Goal: Transaction & Acquisition: Purchase product/service

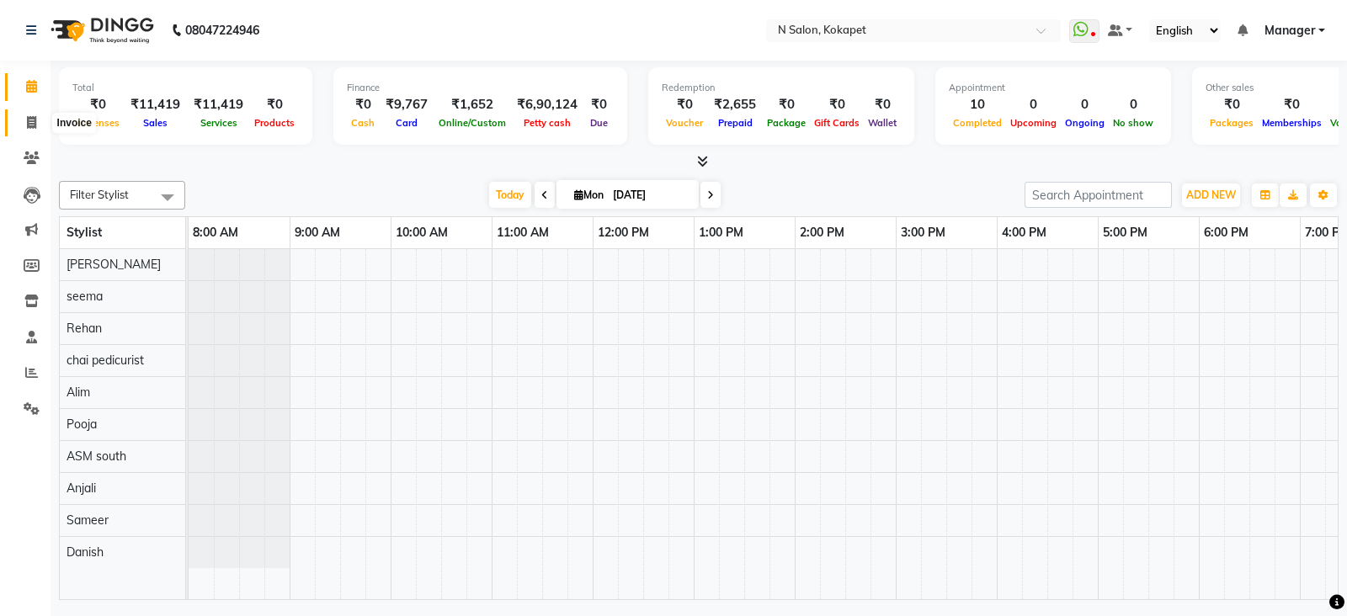
click at [34, 124] on icon at bounding box center [31, 122] width 9 height 13
select select "service"
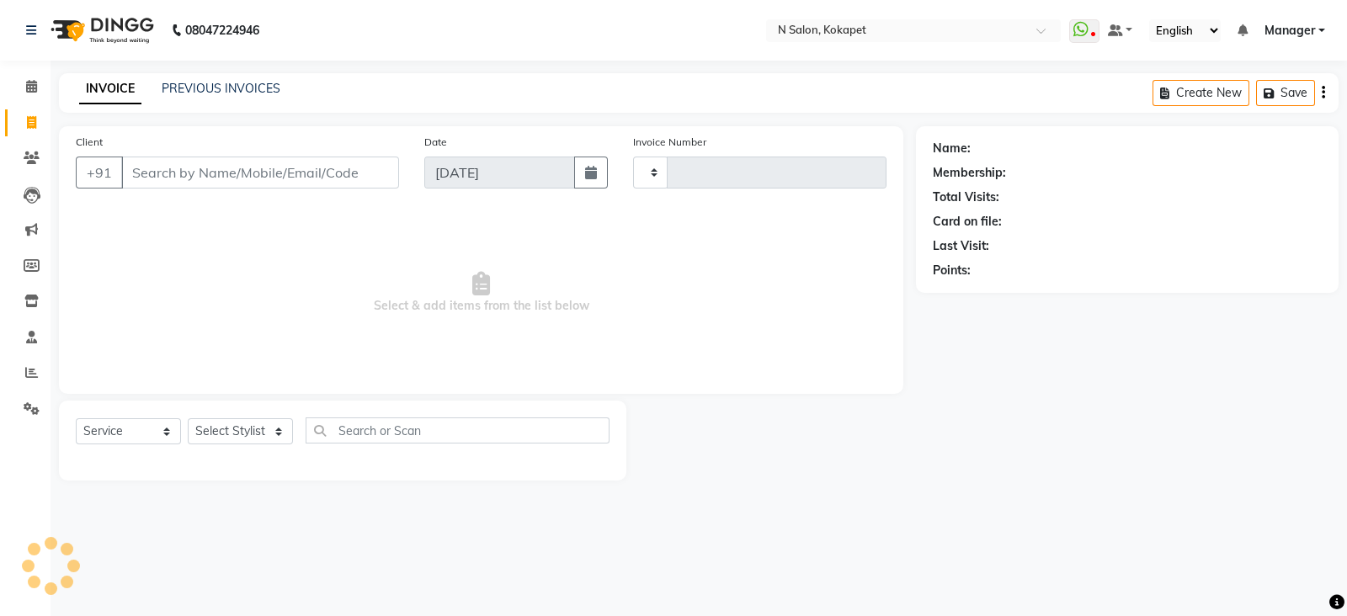
type input "1344"
select select "7256"
click at [226, 437] on select "Select Stylist [PERSON_NAME] ASM south [PERSON_NAME] pedicurist [DEMOGRAPHIC_DA…" at bounding box center [240, 431] width 105 height 26
select select "90078"
click at [188, 419] on select "Select Stylist [PERSON_NAME] ASM south [PERSON_NAME] pedicurist [DEMOGRAPHIC_DA…" at bounding box center [240, 431] width 105 height 26
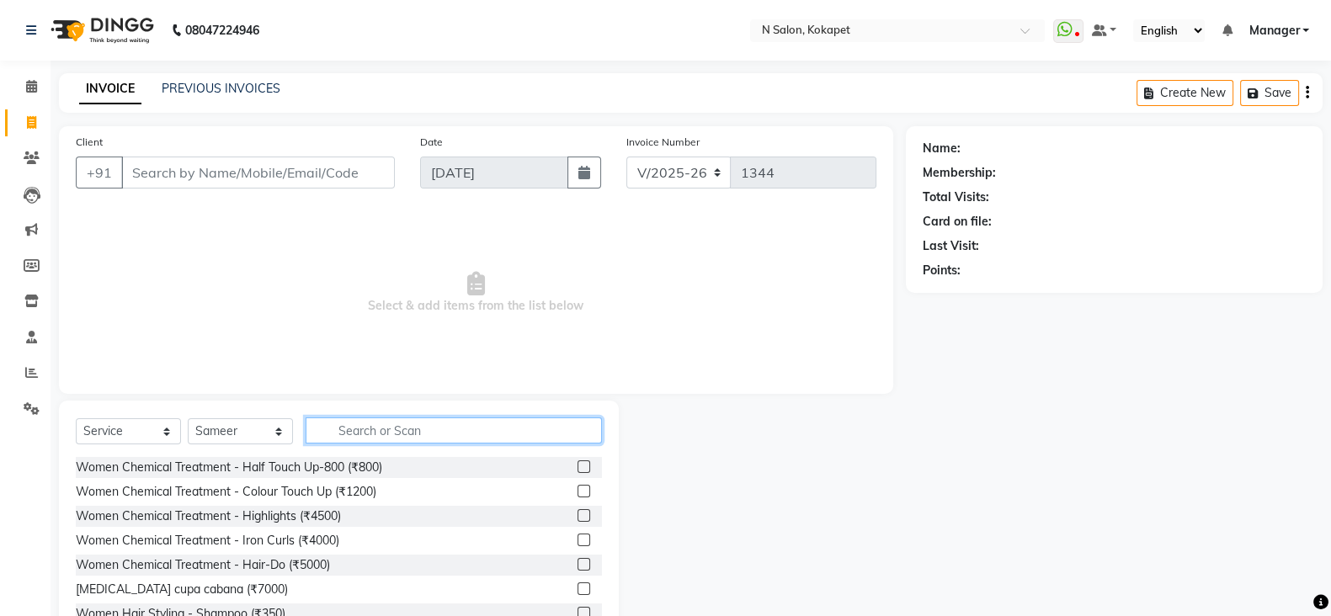
click at [399, 427] on input "text" at bounding box center [453, 430] width 296 height 26
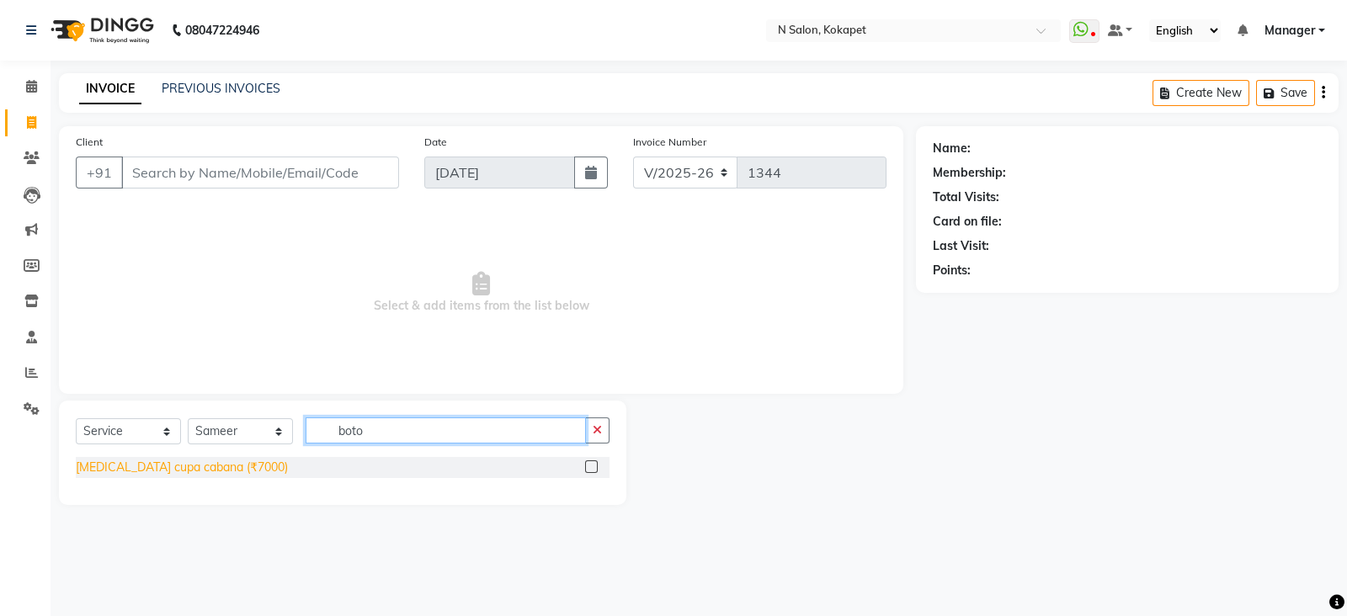
type input "boto"
click at [184, 464] on div "[MEDICAL_DATA] cupa cabana (₹7000)" at bounding box center [182, 468] width 212 height 18
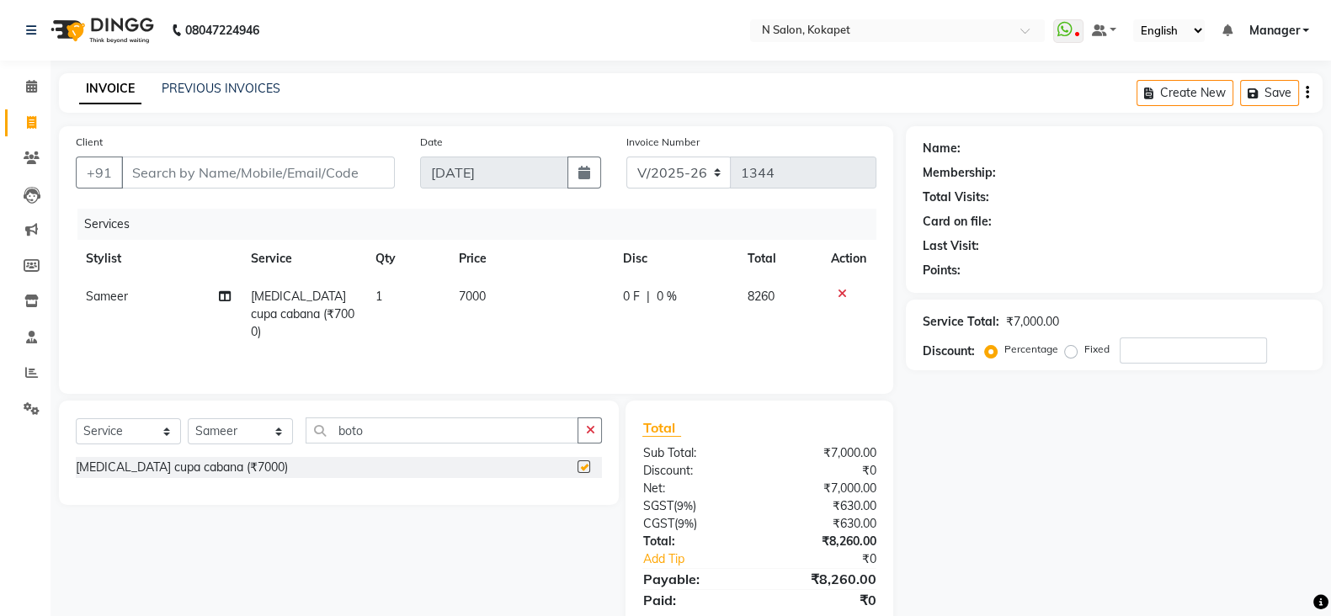
checkbox input "false"
click at [526, 295] on td "7000" at bounding box center [531, 314] width 165 height 73
select select "90078"
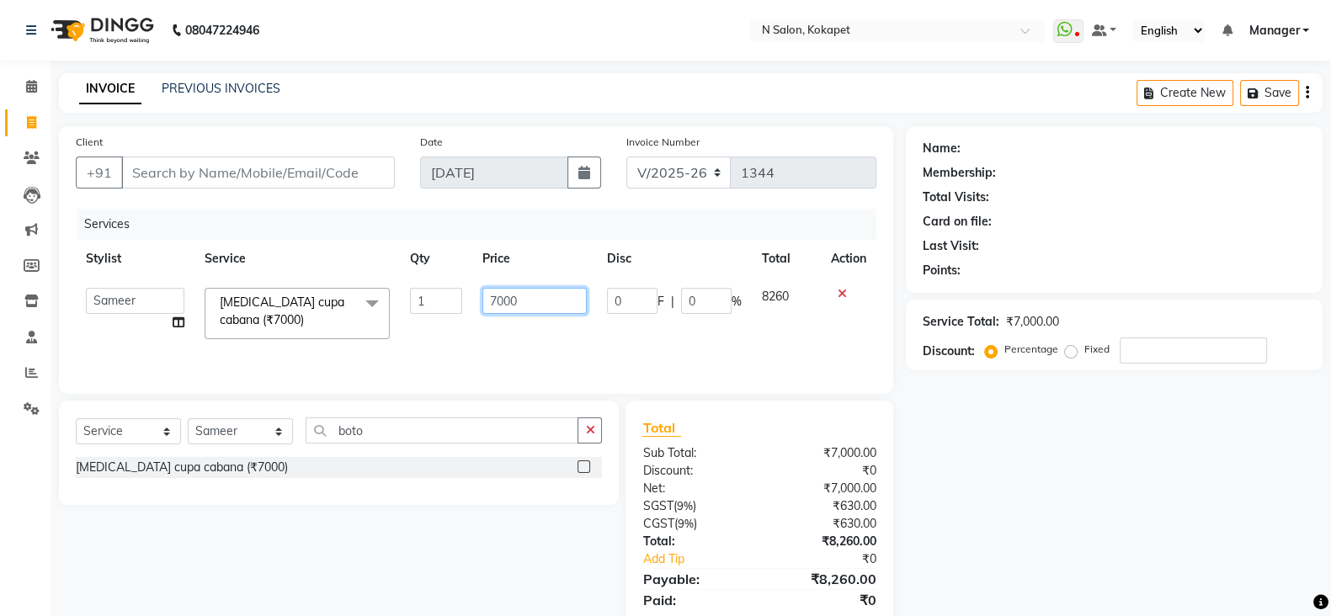
click at [533, 295] on input "7000" at bounding box center [534, 301] width 105 height 26
drag, startPoint x: 533, startPoint y: 295, endPoint x: 484, endPoint y: 294, distance: 48.8
click at [484, 294] on input "7000" at bounding box center [534, 301] width 105 height 26
type input "8000"
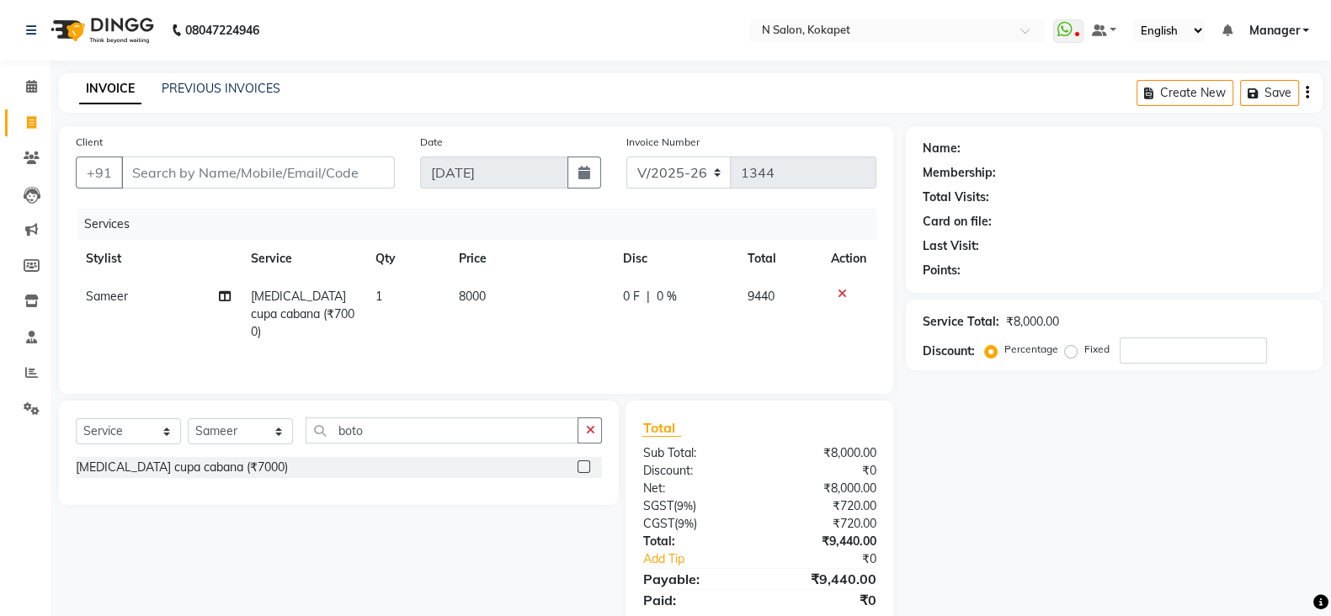
click at [501, 346] on div "Services Stylist Service Qty Price Disc Total Action Sameer [MEDICAL_DATA] cupa…" at bounding box center [476, 293] width 800 height 168
click at [269, 428] on select "Select Stylist [PERSON_NAME] ASM south [PERSON_NAME] pedicurist [DEMOGRAPHIC_DA…" at bounding box center [240, 431] width 105 height 26
select select "62025"
click at [188, 419] on select "Select Stylist [PERSON_NAME] ASM south [PERSON_NAME] pedicurist [DEMOGRAPHIC_DA…" at bounding box center [240, 431] width 105 height 26
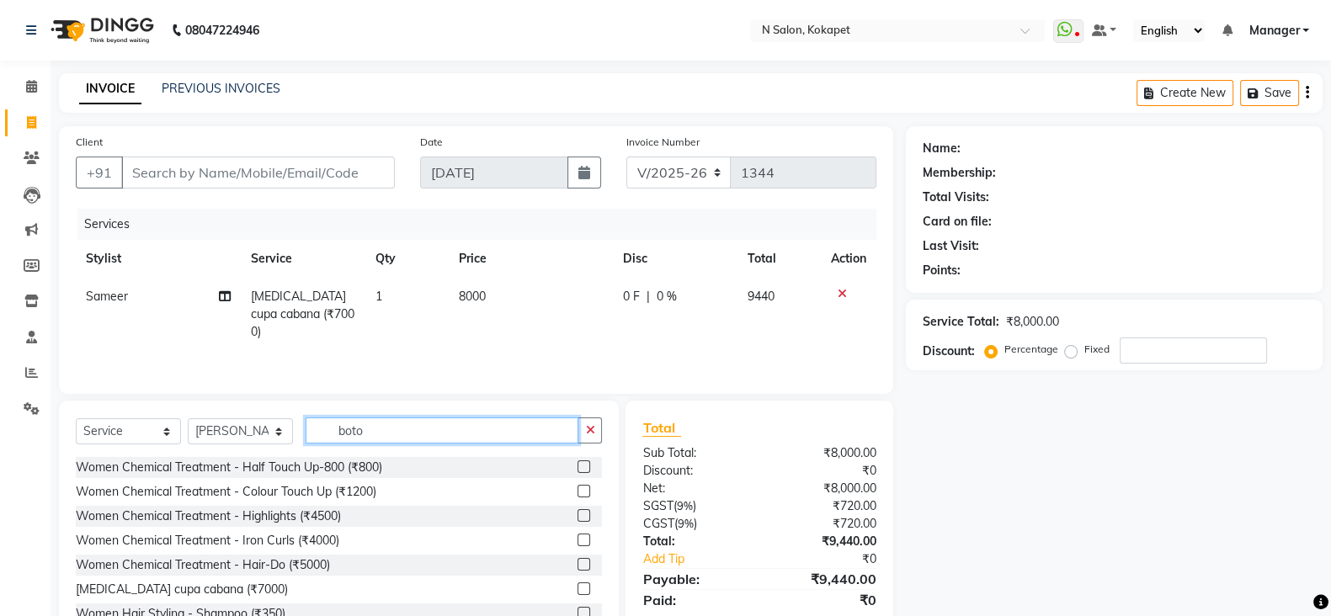
drag, startPoint x: 391, startPoint y: 426, endPoint x: 264, endPoint y: 433, distance: 127.3
click at [264, 433] on div "Select Service Product Membership Package Voucher Prepaid Gift Card Select Styl…" at bounding box center [339, 437] width 526 height 40
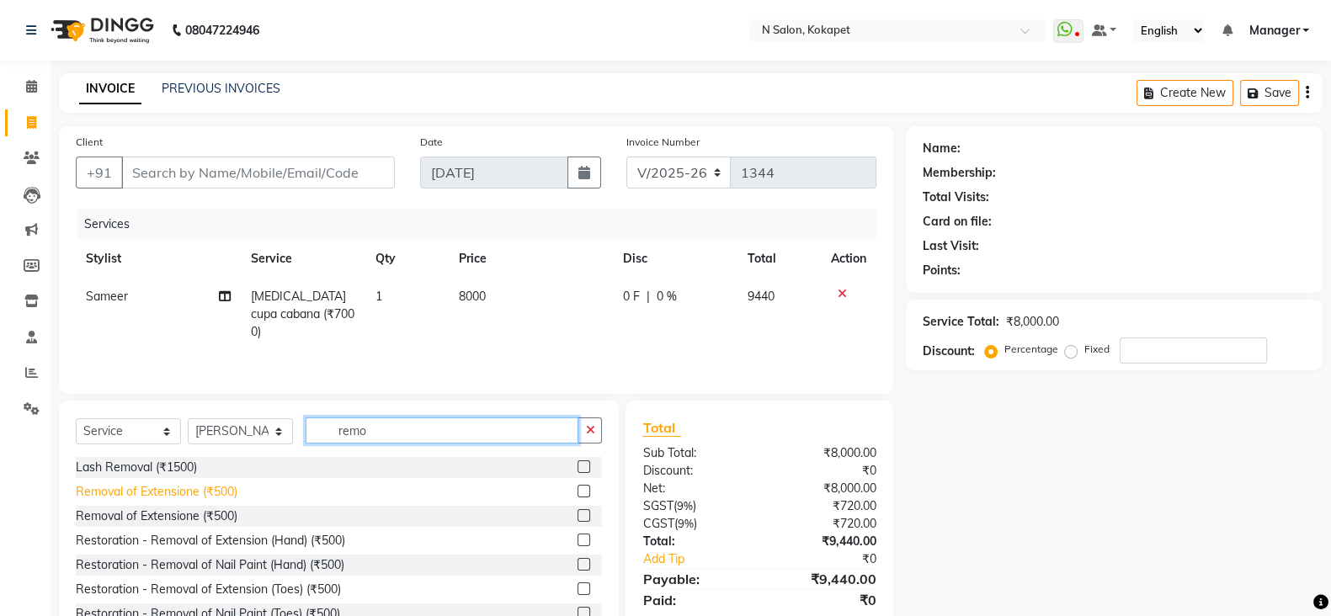
type input "remo"
click at [210, 486] on div "Removal of Extensione (₹500)" at bounding box center [157, 492] width 162 height 18
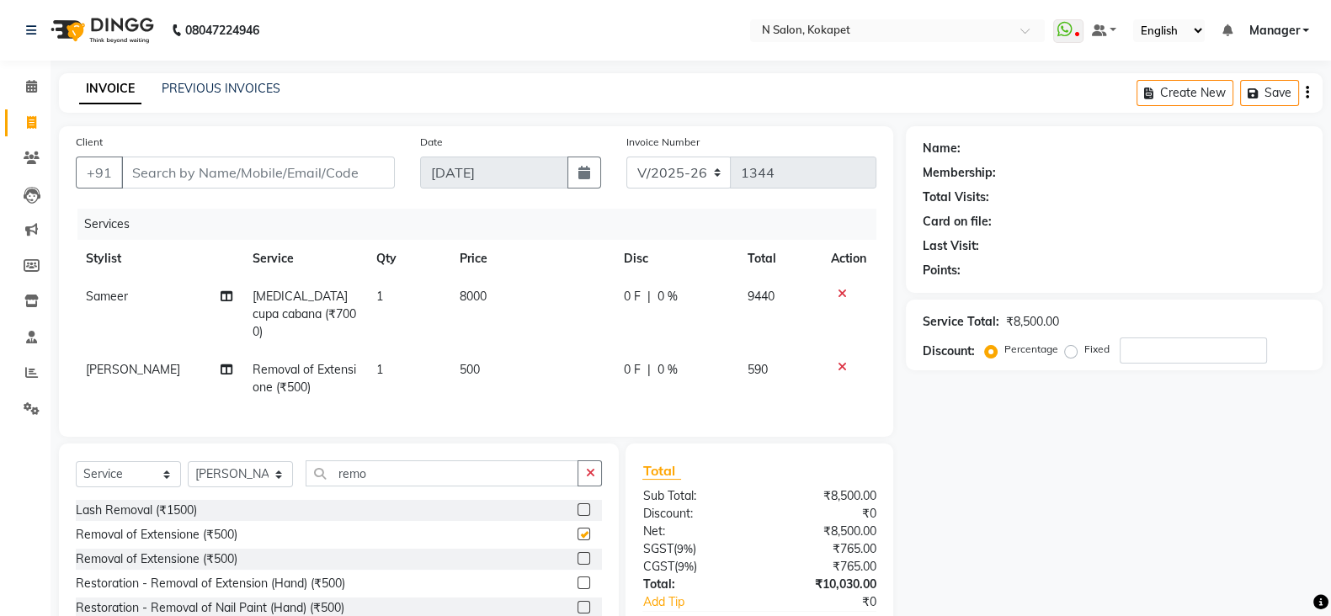
checkbox input "false"
drag, startPoint x: 382, startPoint y: 475, endPoint x: 196, endPoint y: 452, distance: 187.5
click at [196, 452] on div "Select Service Product Membership Package Voucher Prepaid Gift Card Select Styl…" at bounding box center [339, 568] width 560 height 248
type input "n"
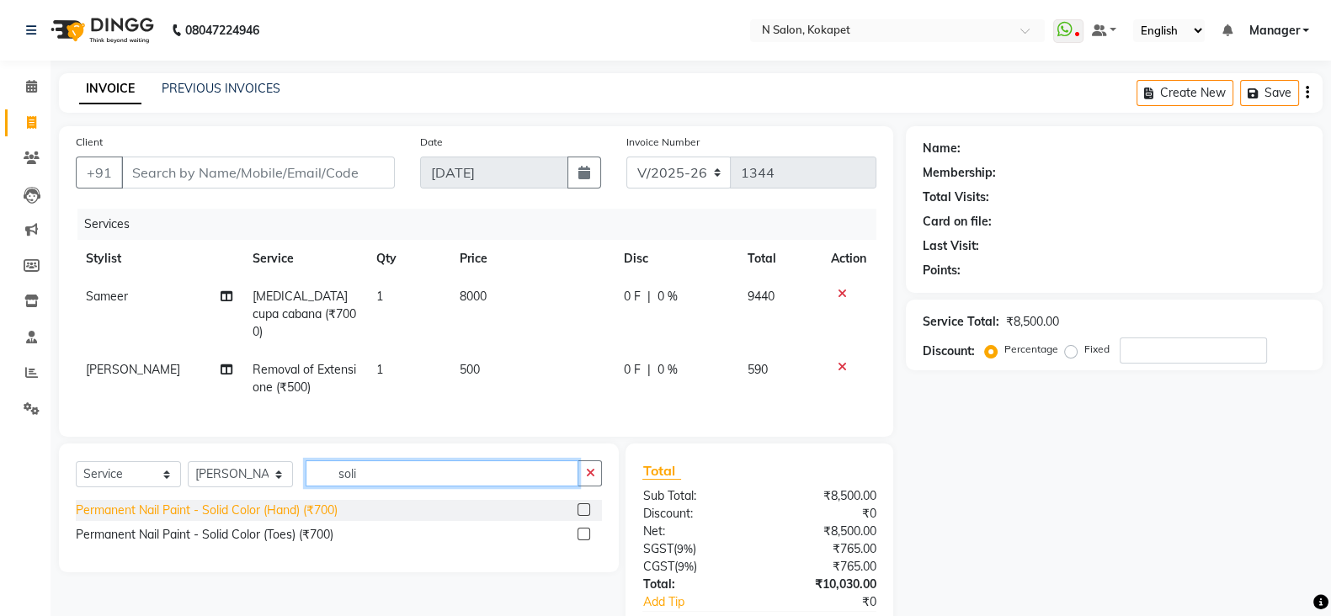
type input "soli"
click at [200, 514] on div "Permanent Nail Paint - Solid Color (Hand) (₹700)" at bounding box center [207, 511] width 262 height 18
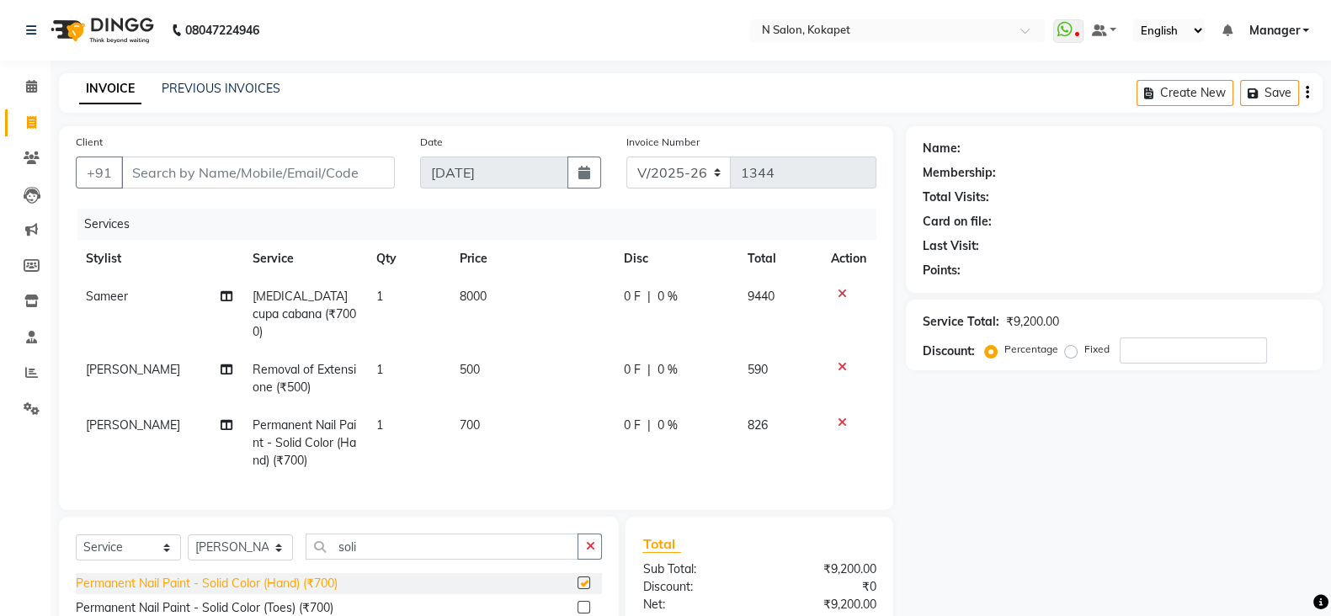
checkbox input "false"
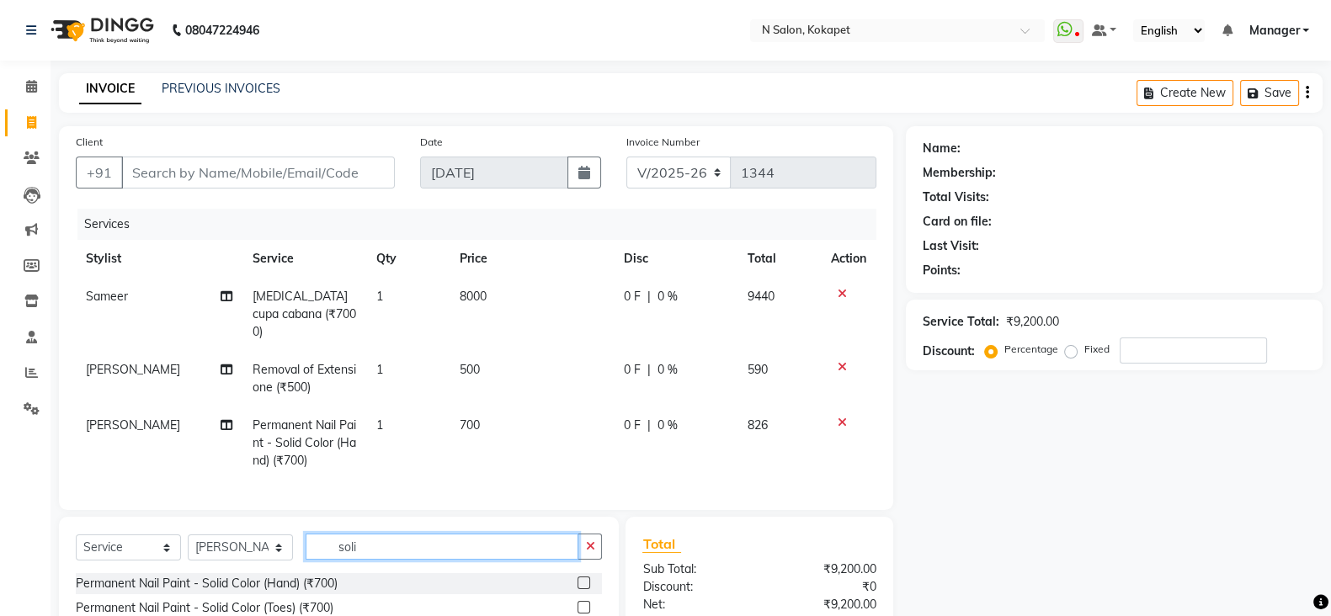
drag, startPoint x: 424, startPoint y: 545, endPoint x: 138, endPoint y: 504, distance: 289.1
click at [138, 504] on div "Client +91 Date [DATE] Invoice Number V/2025 V/[PHONE_NUMBER] Services Stylist …" at bounding box center [475, 445] width 859 height 638
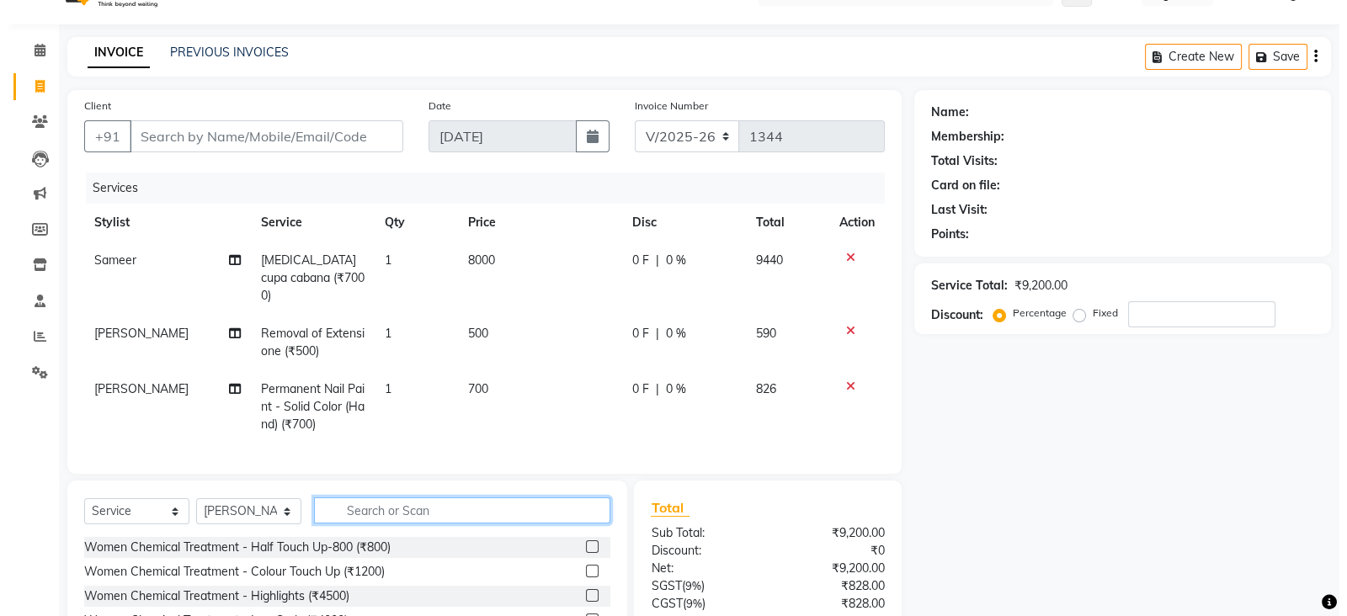
scroll to position [35, 0]
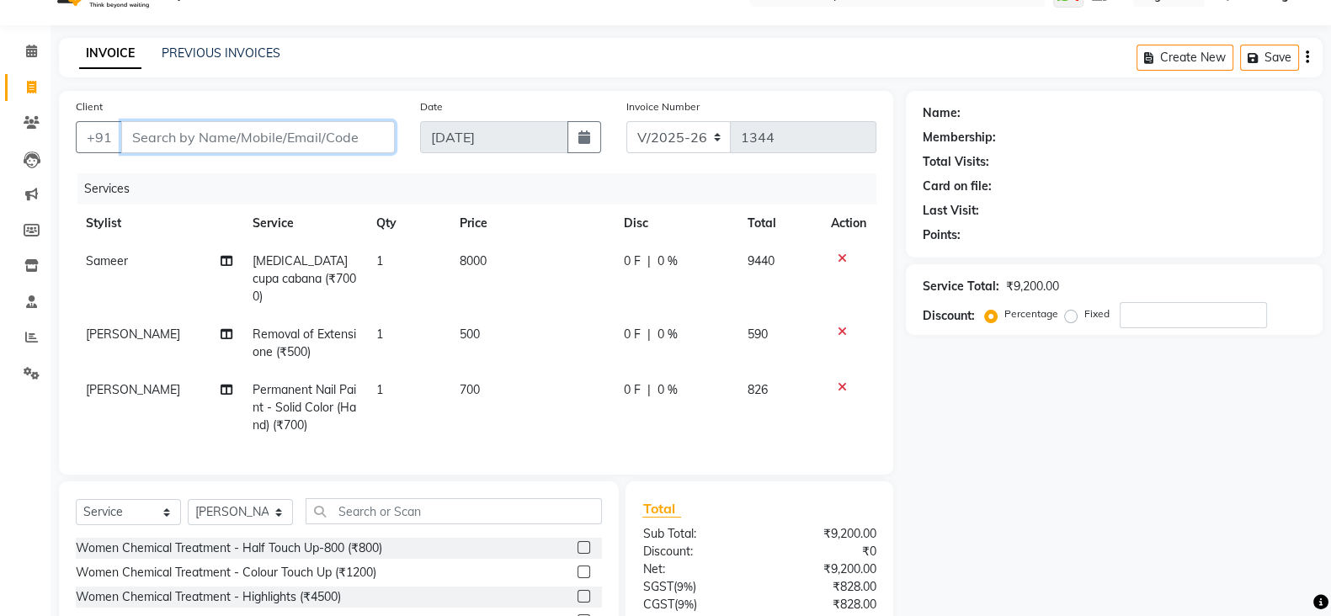
click at [248, 121] on input "Client" at bounding box center [258, 137] width 274 height 32
type input "8"
type input "0"
type input "8919521936"
click at [370, 136] on span "Add Client" at bounding box center [351, 137] width 66 height 17
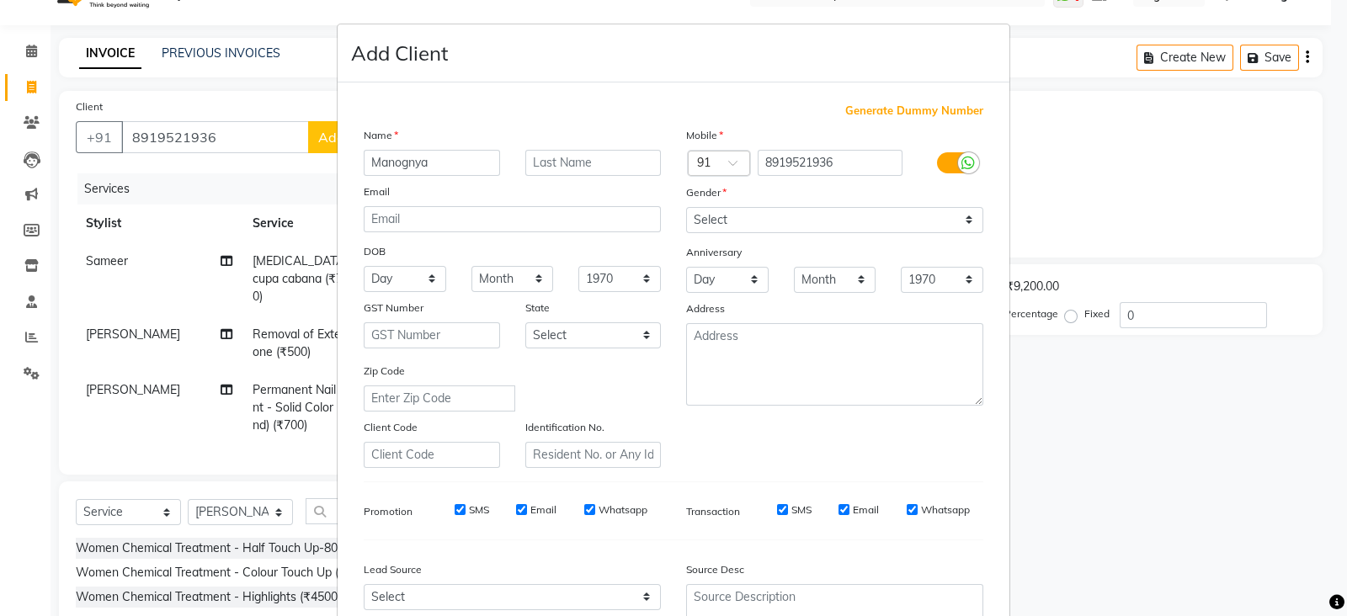
type input "Manognya"
click at [741, 220] on select "Select [DEMOGRAPHIC_DATA] [DEMOGRAPHIC_DATA] Other Prefer Not To Say" at bounding box center [834, 220] width 297 height 26
select select "[DEMOGRAPHIC_DATA]"
click at [686, 208] on select "Select [DEMOGRAPHIC_DATA] [DEMOGRAPHIC_DATA] Other Prefer Not To Say" at bounding box center [834, 220] width 297 height 26
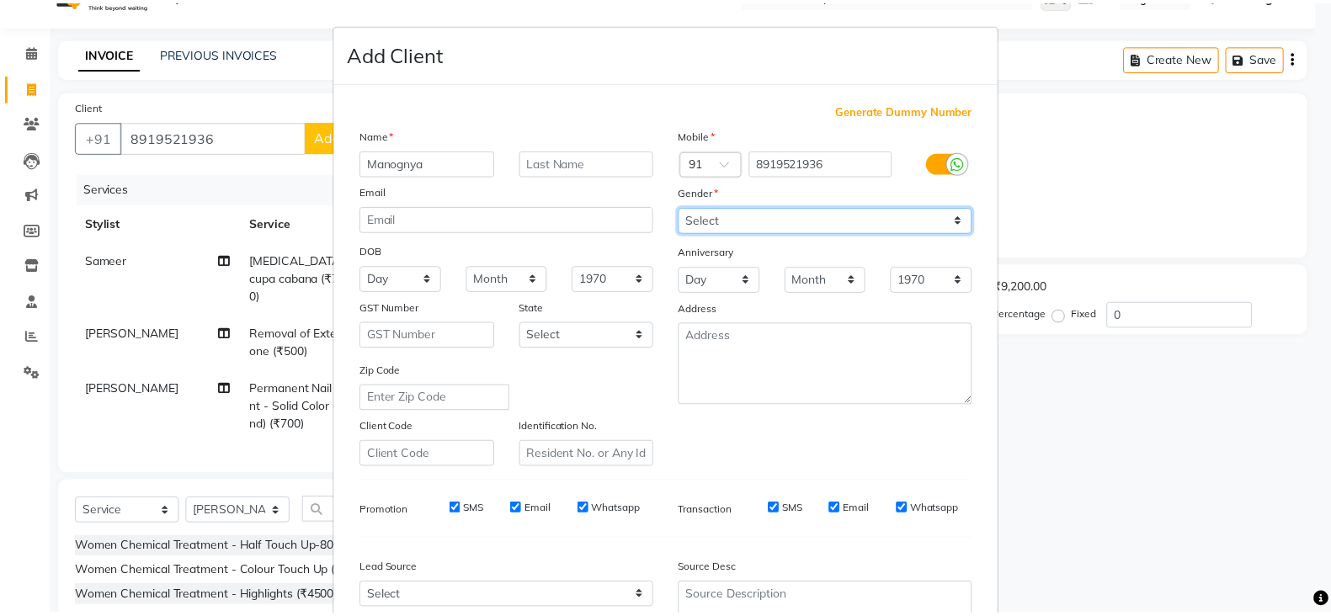
scroll to position [170, 0]
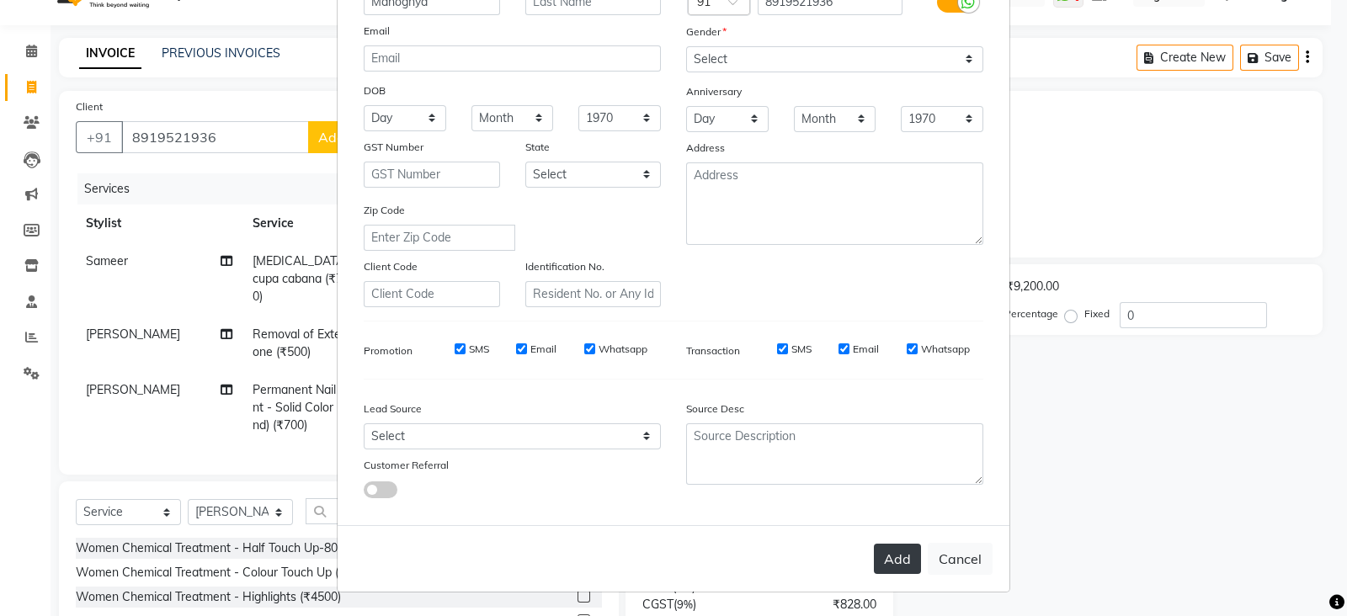
click at [901, 564] on button "Add" at bounding box center [897, 559] width 47 height 30
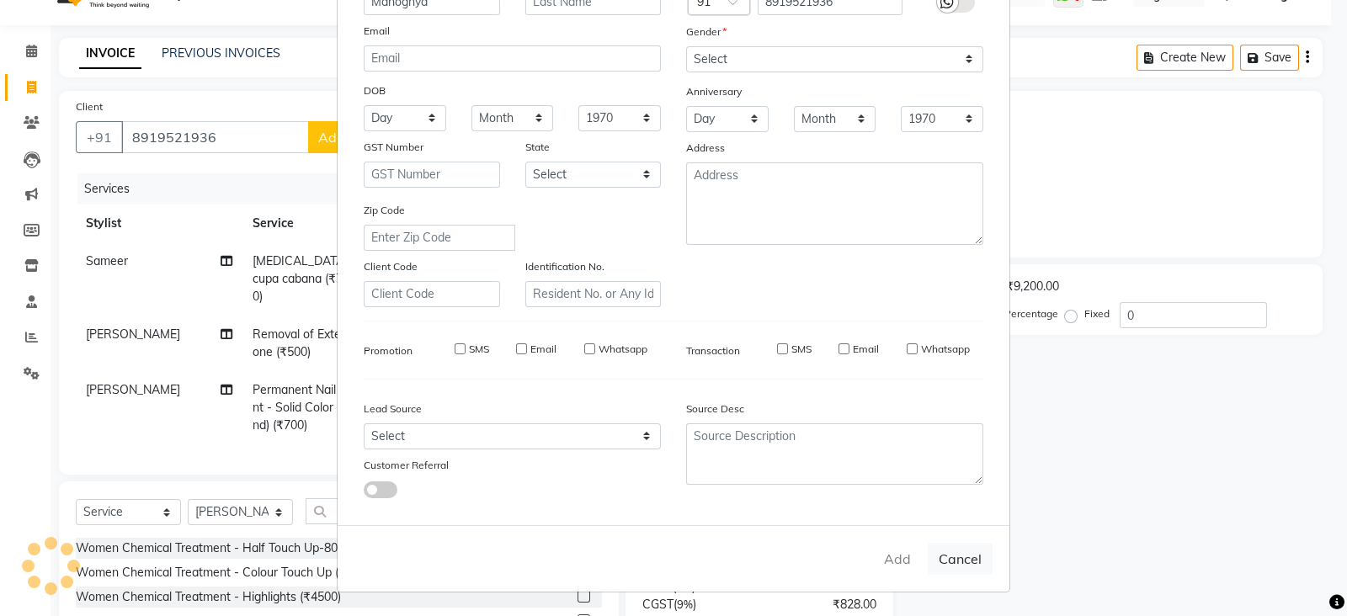
select select
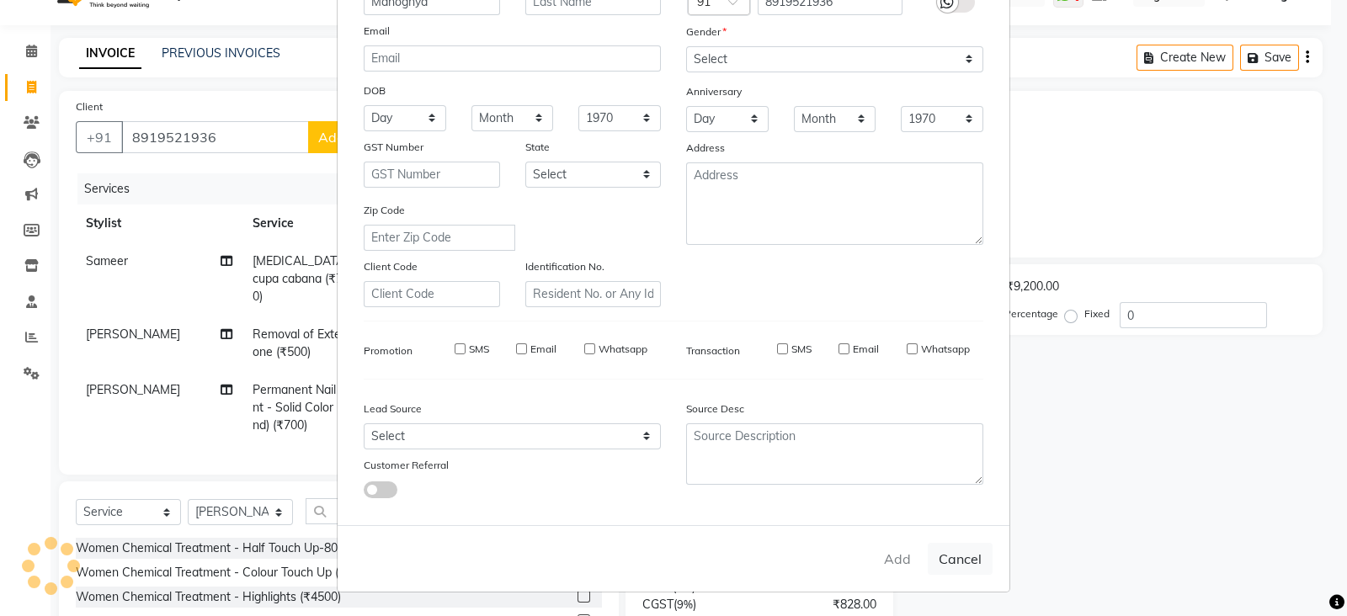
select select
checkbox input "false"
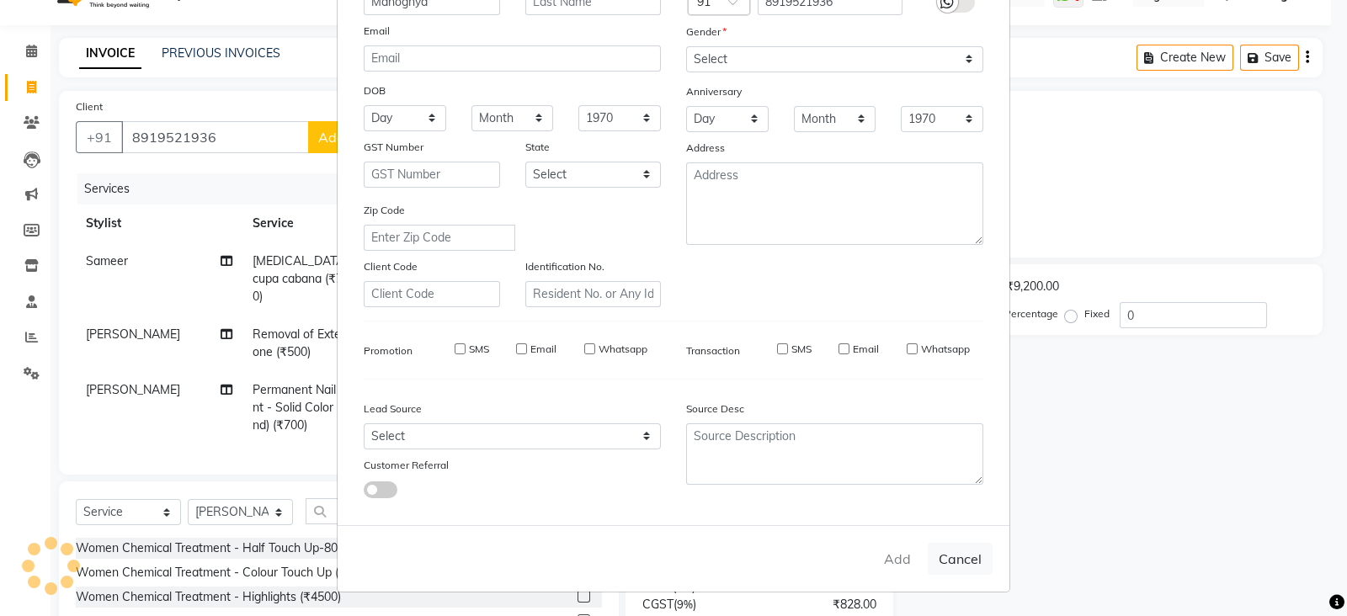
checkbox input "false"
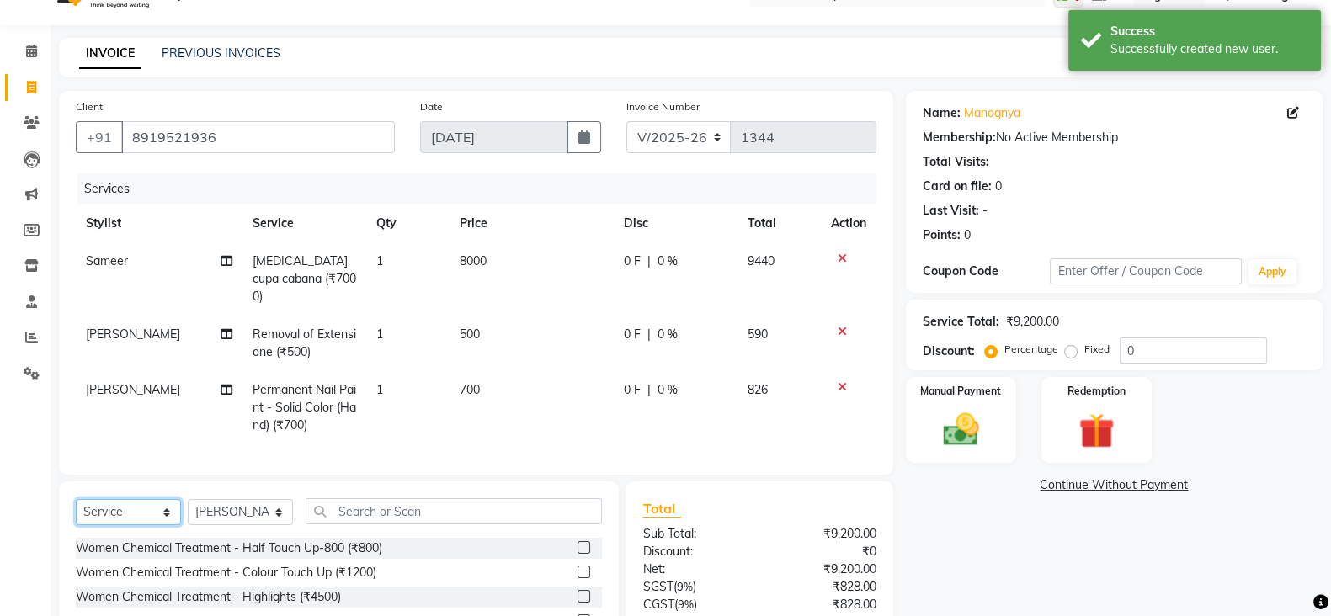
click at [101, 513] on select "Select Service Product Membership Package Voucher Prepaid Gift Card" at bounding box center [128, 512] width 105 height 26
select select "product"
click at [76, 499] on select "Select Service Product Membership Package Voucher Prepaid Gift Card" at bounding box center [128, 512] width 105 height 26
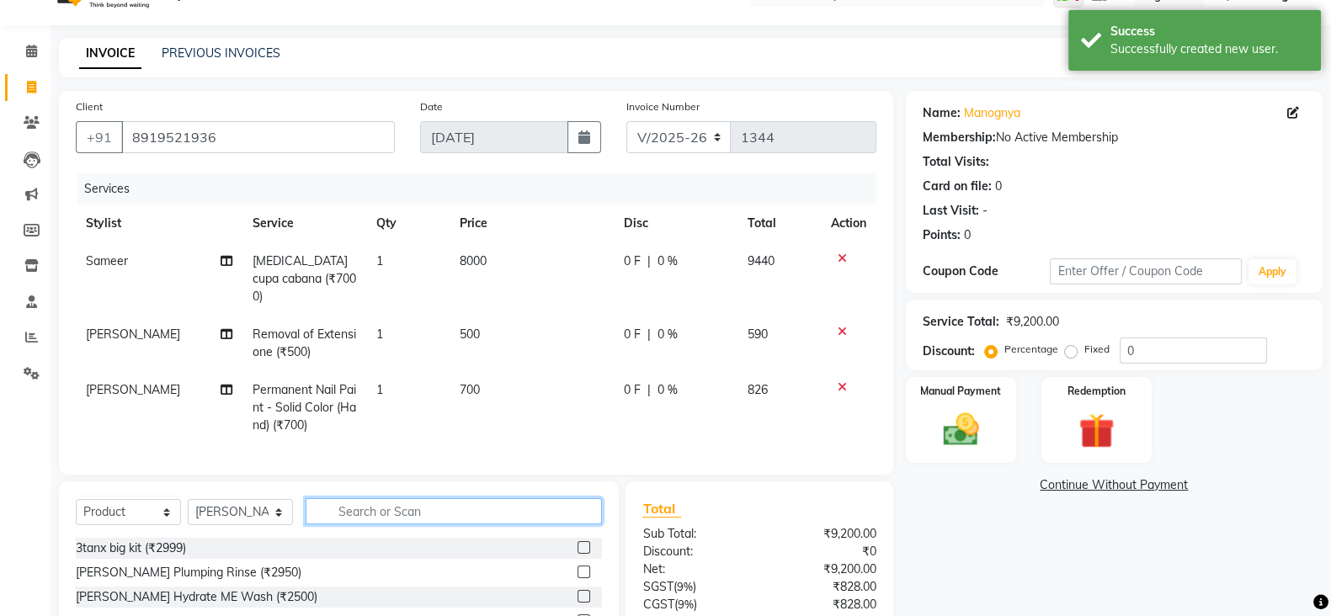
click at [392, 498] on input "text" at bounding box center [453, 511] width 296 height 26
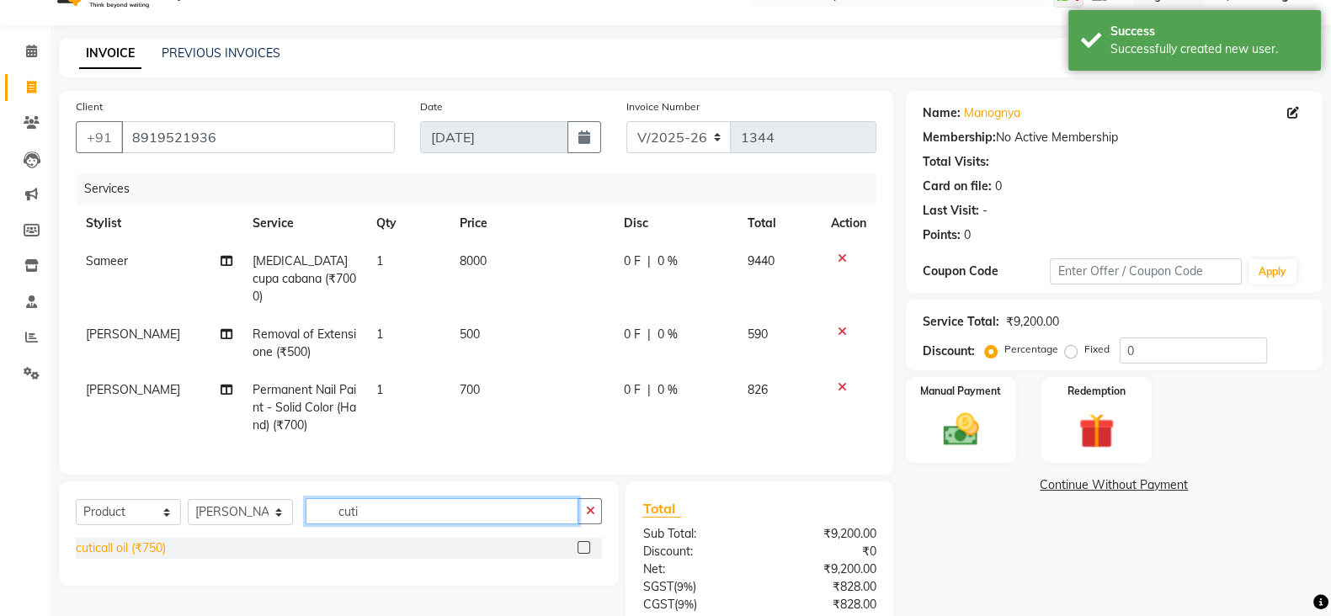
type input "cuti"
click at [110, 553] on div "cuticall oil (₹750)" at bounding box center [121, 548] width 90 height 18
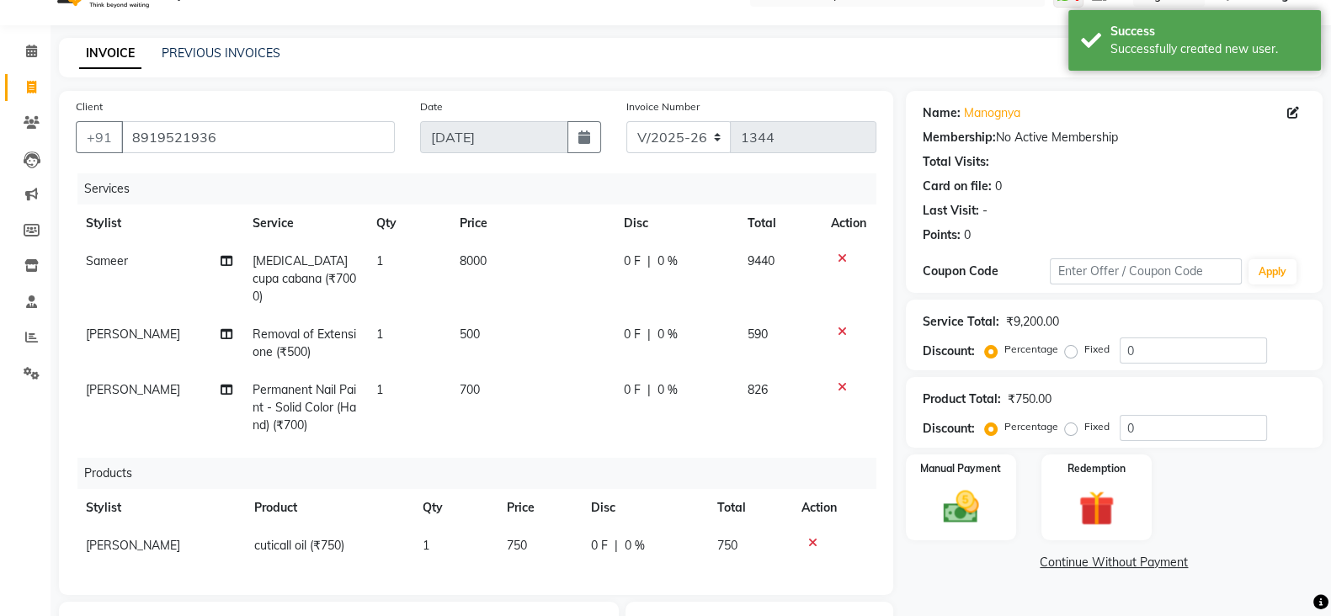
checkbox input "false"
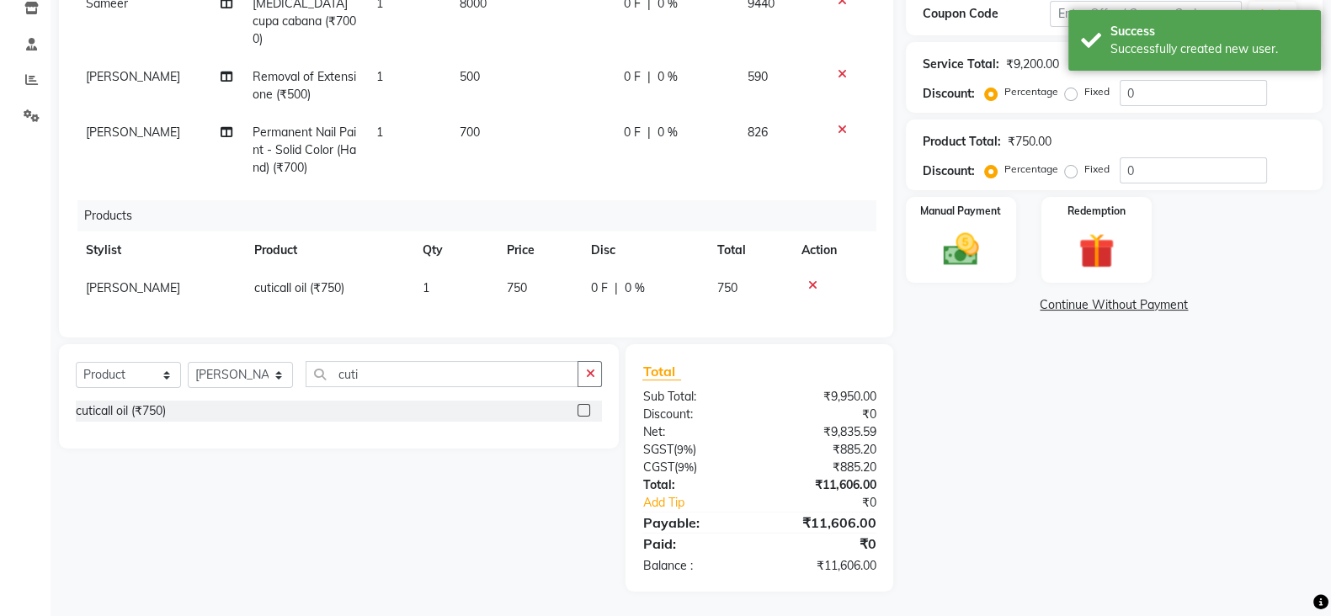
click at [539, 274] on td "750" at bounding box center [539, 288] width 84 height 38
select select "62025"
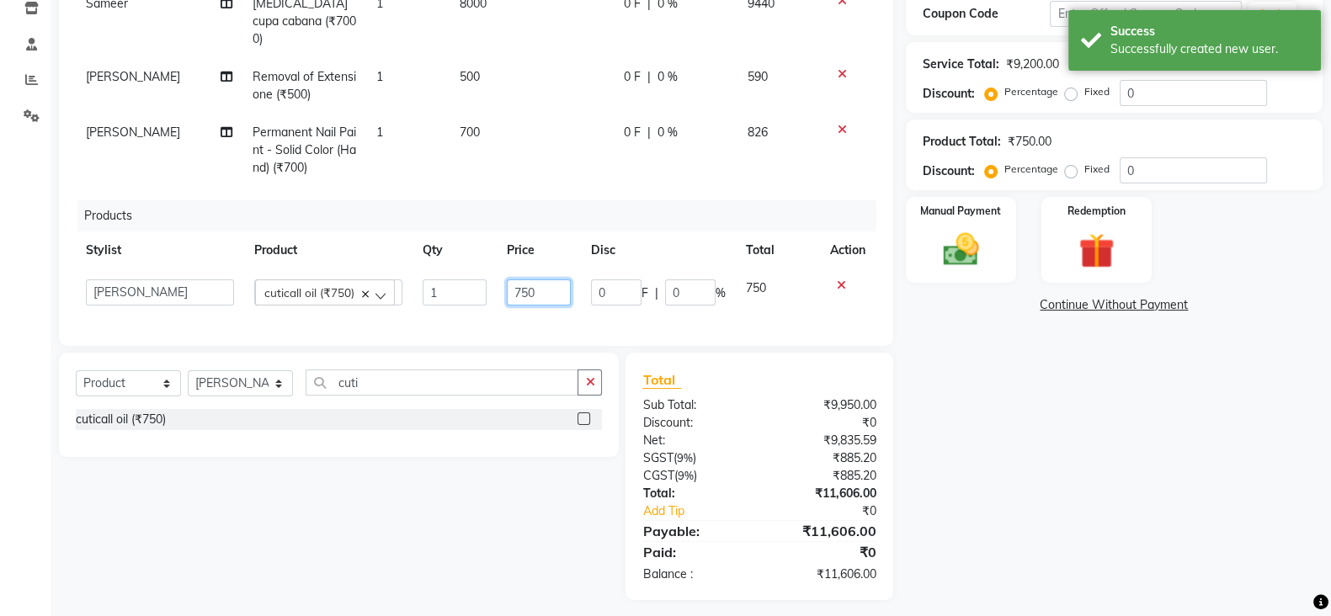
drag, startPoint x: 547, startPoint y: 271, endPoint x: 425, endPoint y: 281, distance: 122.4
click at [425, 281] on tr "[PERSON_NAME] ASM south [PERSON_NAME] pedicurist [DEMOGRAPHIC_DATA] Manager Poo…" at bounding box center [476, 292] width 800 height 46
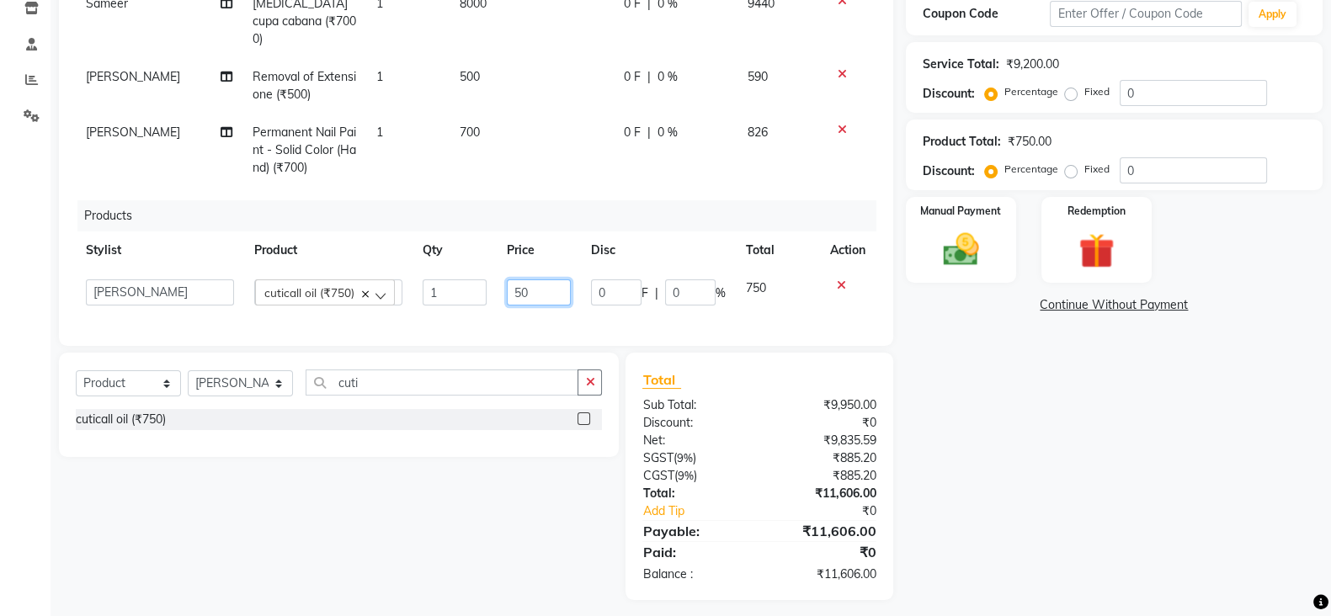
type input "500"
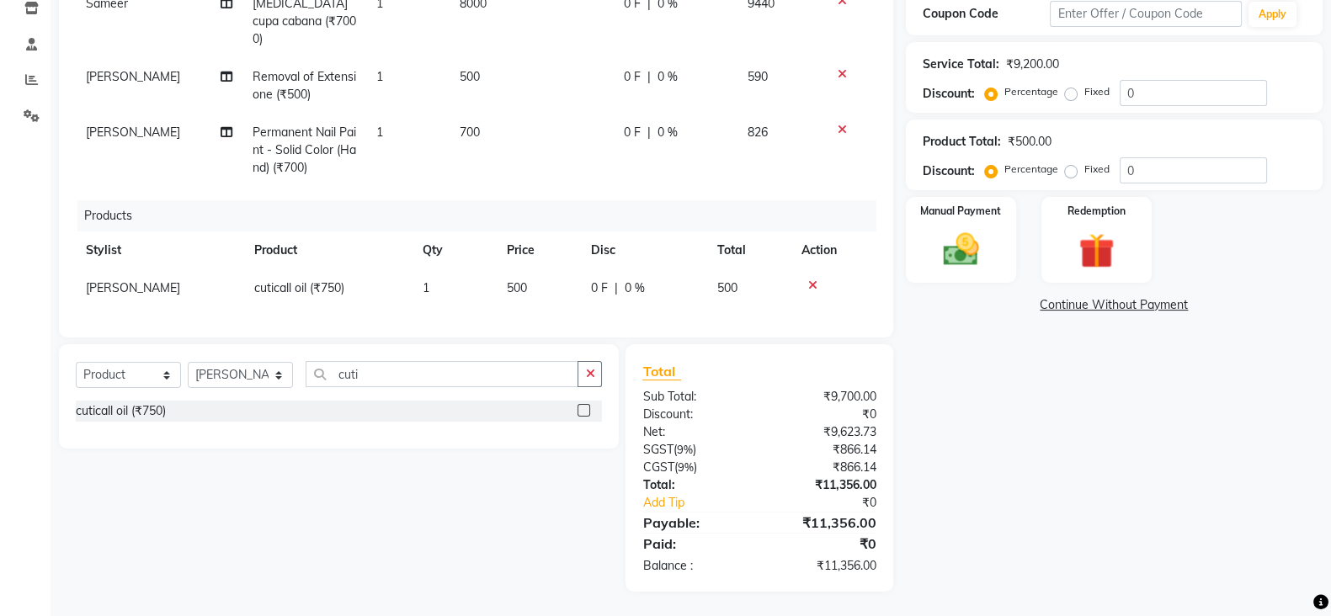
click at [459, 291] on div "Services Stylist Service Qty Price Disc Total Action Sameer [MEDICAL_DATA] cupa…" at bounding box center [476, 118] width 800 height 405
click at [989, 204] on label "Manual Payment" at bounding box center [960, 210] width 84 height 16
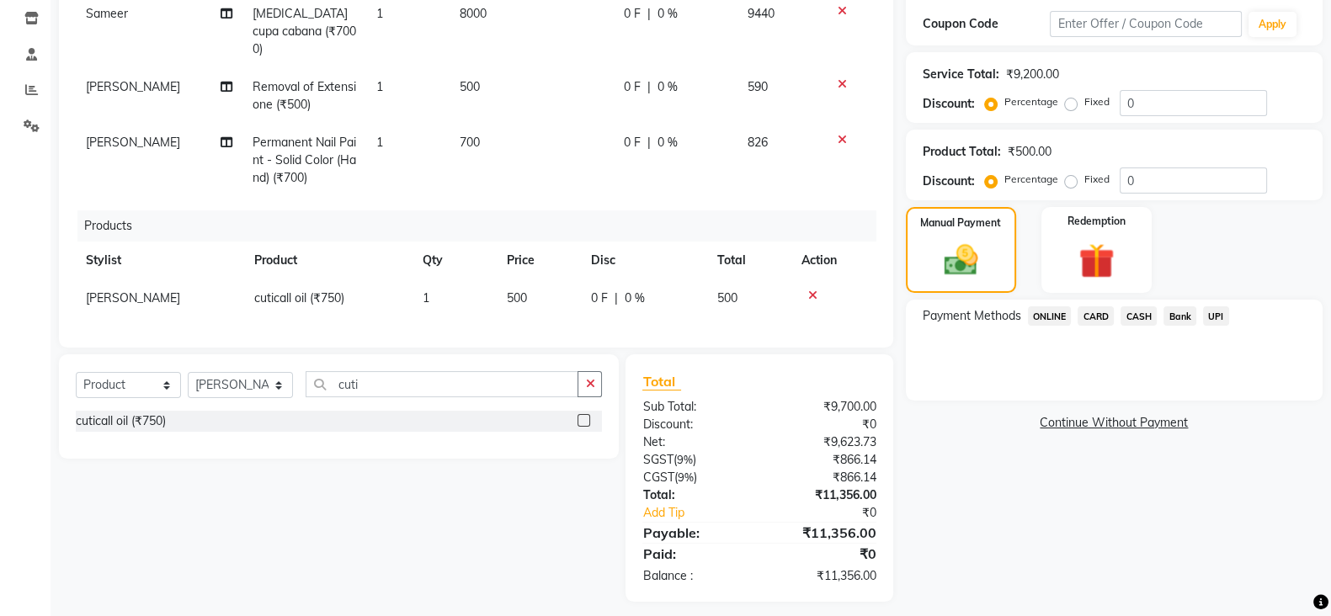
scroll to position [286, 0]
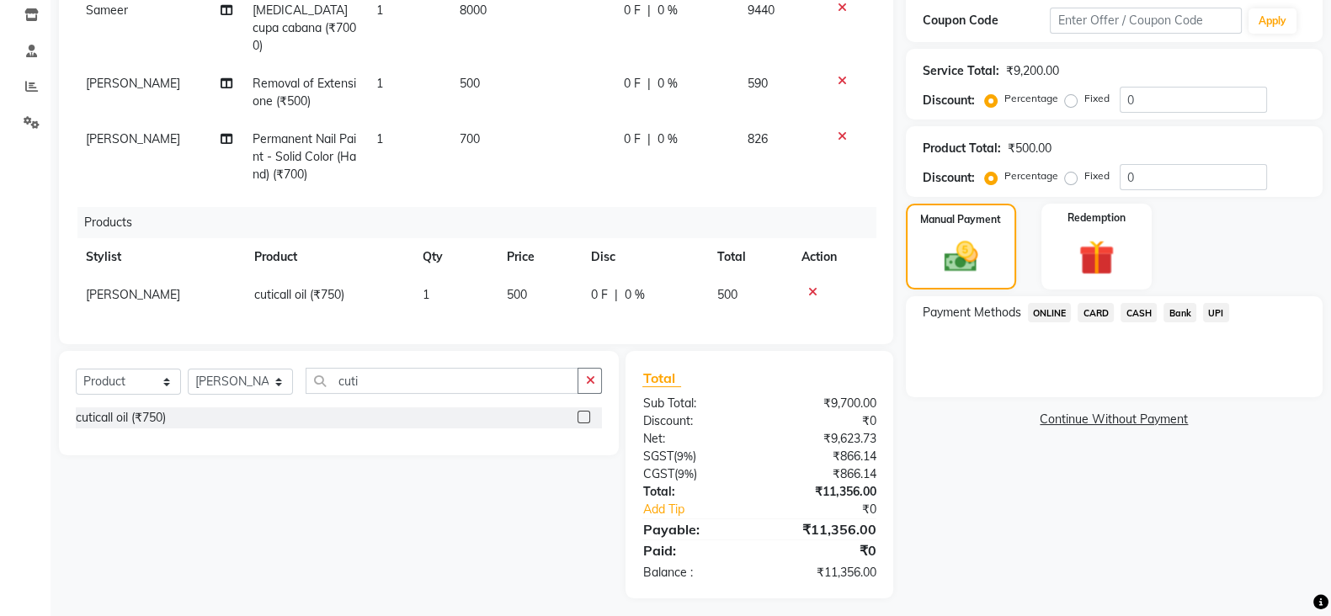
click at [1048, 311] on span "ONLINE" at bounding box center [1050, 312] width 44 height 19
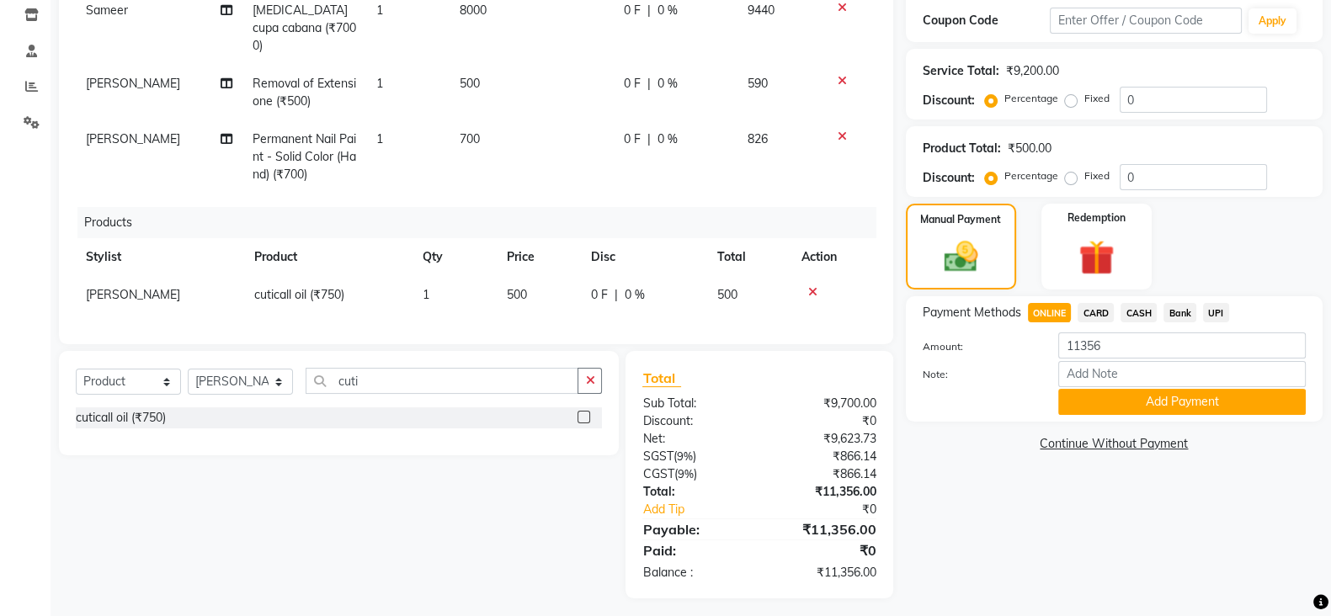
scroll to position [293, 0]
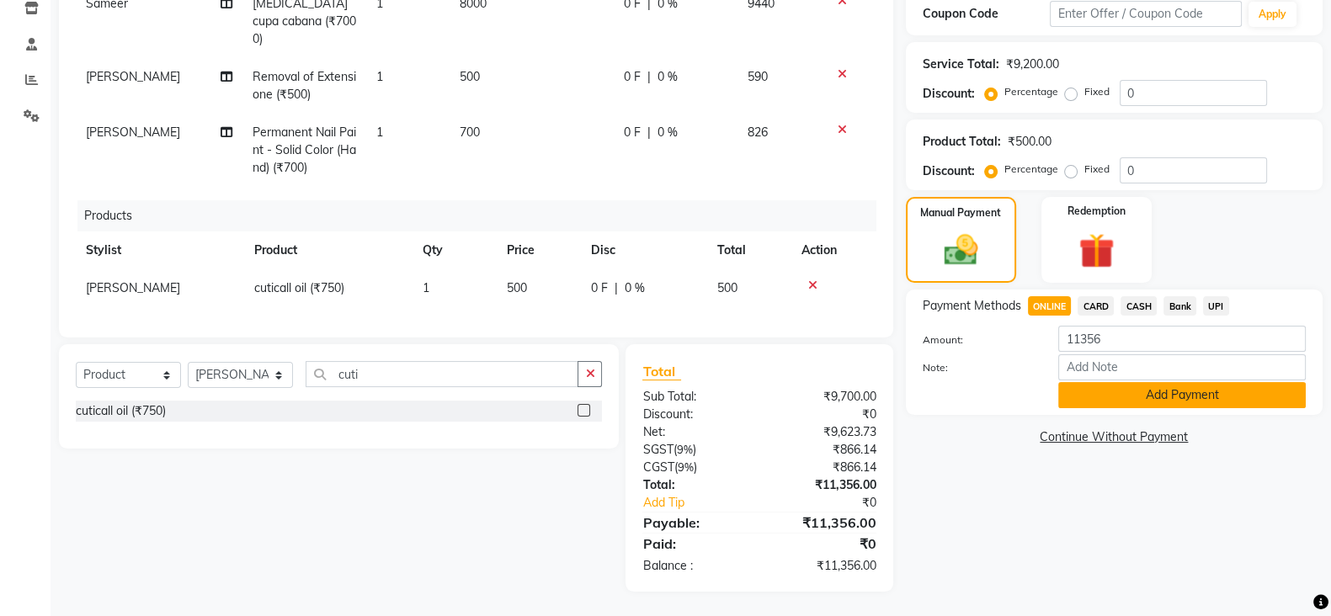
click at [1123, 406] on button "Add Payment" at bounding box center [1181, 395] width 247 height 26
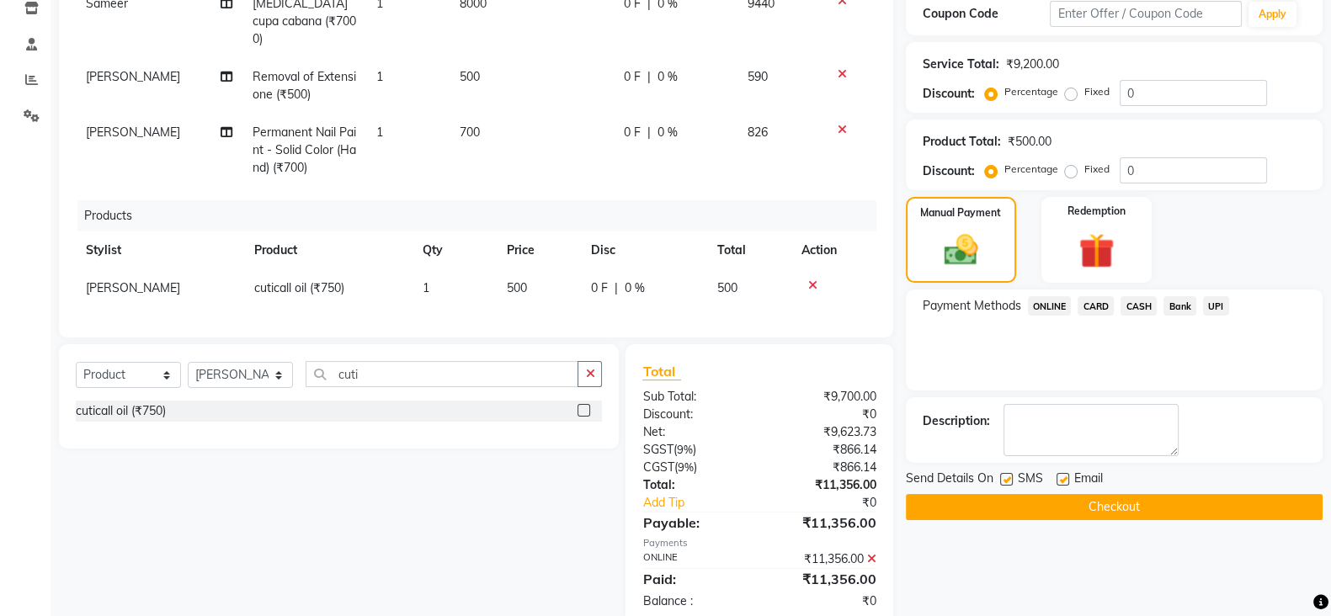
click at [1069, 511] on button "Checkout" at bounding box center [1114, 507] width 417 height 26
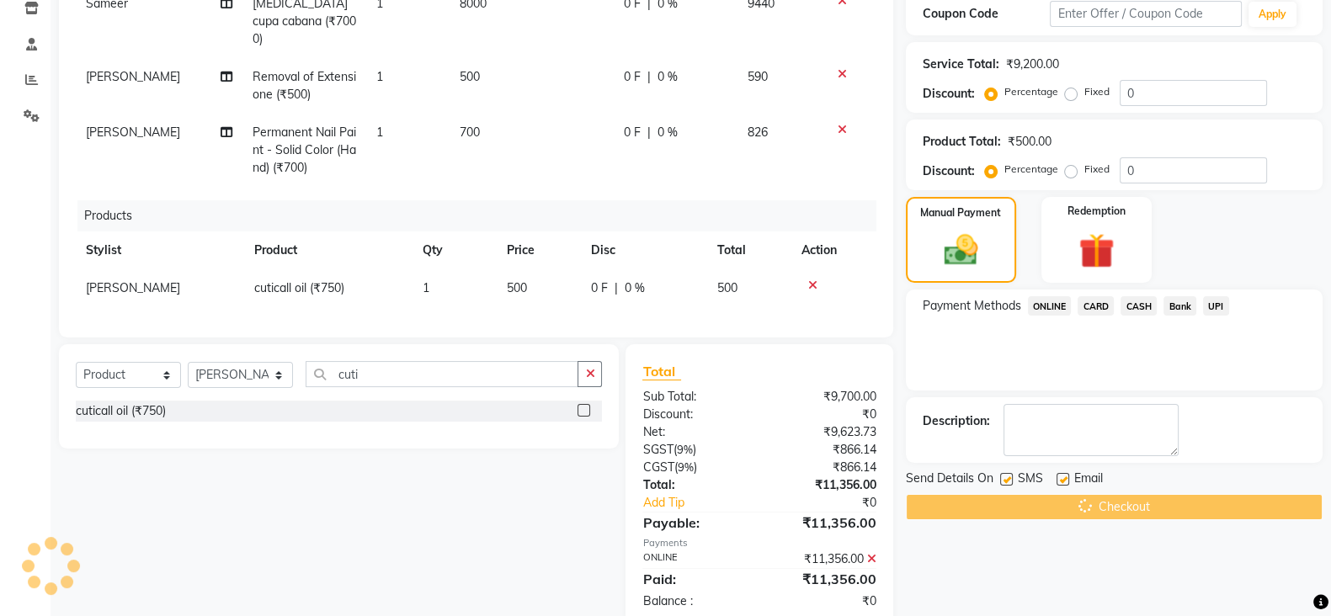
scroll to position [327, 0]
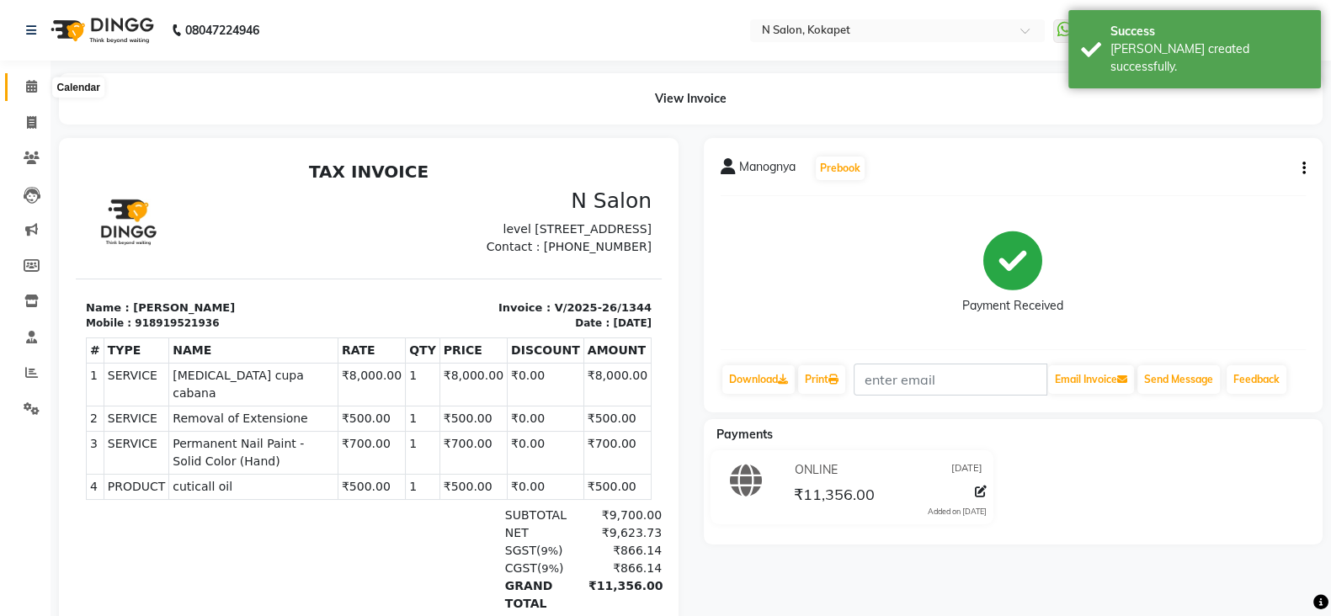
click at [29, 90] on icon at bounding box center [31, 86] width 11 height 13
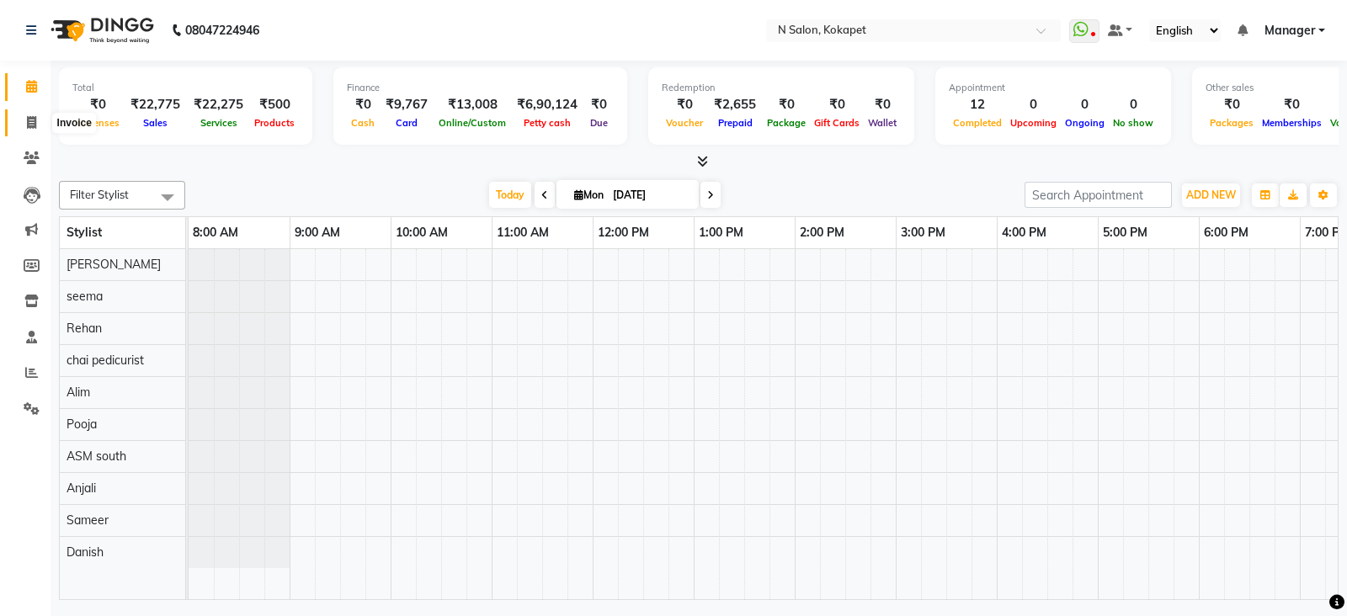
click at [29, 120] on icon at bounding box center [31, 122] width 9 height 13
select select "service"
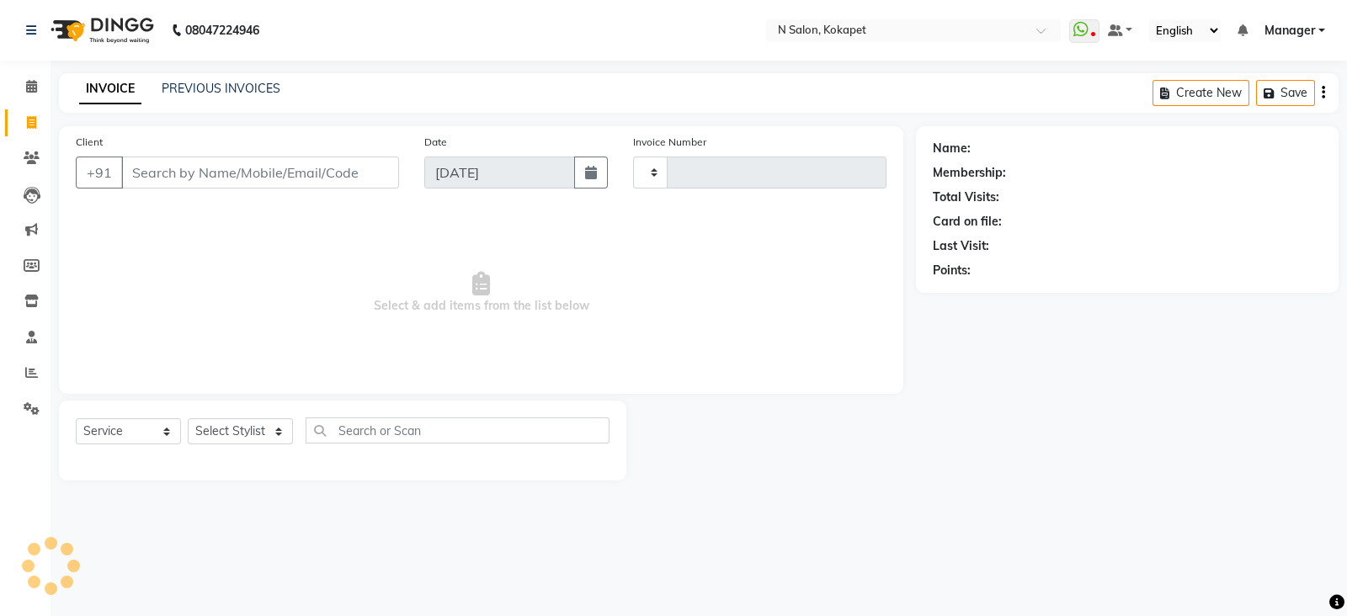
type input "1345"
select select "7256"
click at [199, 77] on div "INVOICE PREVIOUS INVOICES Create New Save" at bounding box center [698, 93] width 1279 height 40
click at [205, 92] on link "PREVIOUS INVOICES" at bounding box center [221, 88] width 119 height 15
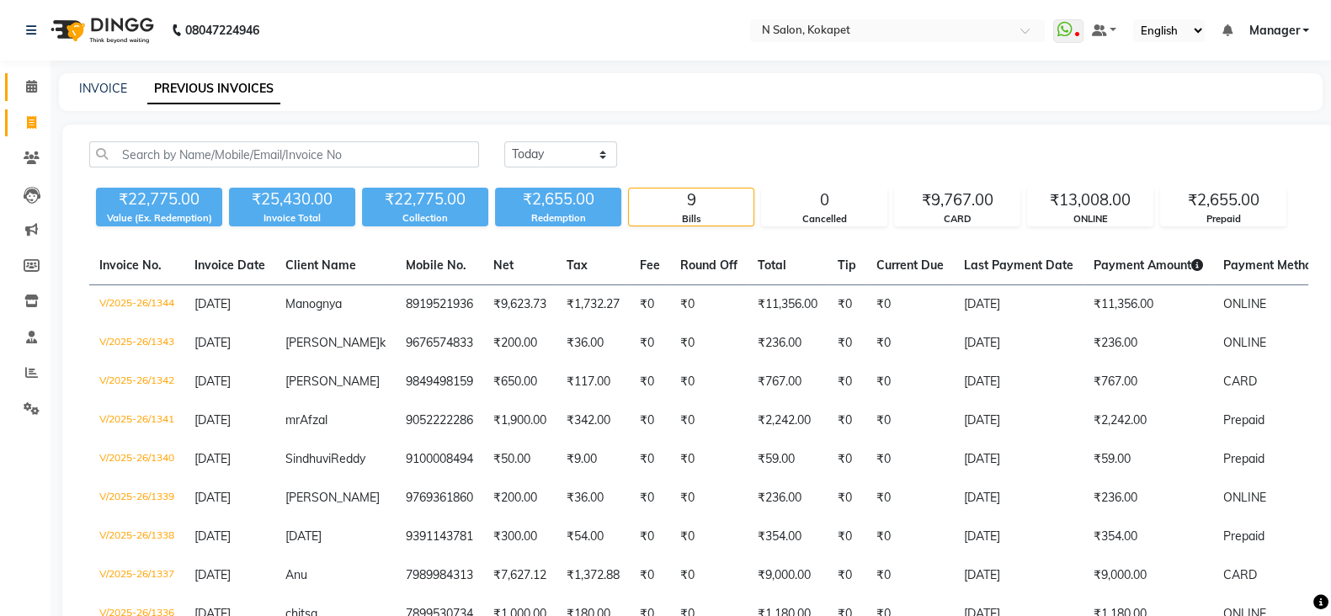
click at [25, 76] on link "Calendar" at bounding box center [25, 87] width 40 height 28
